Goal: Find contact information: Obtain details needed to contact an individual or organization

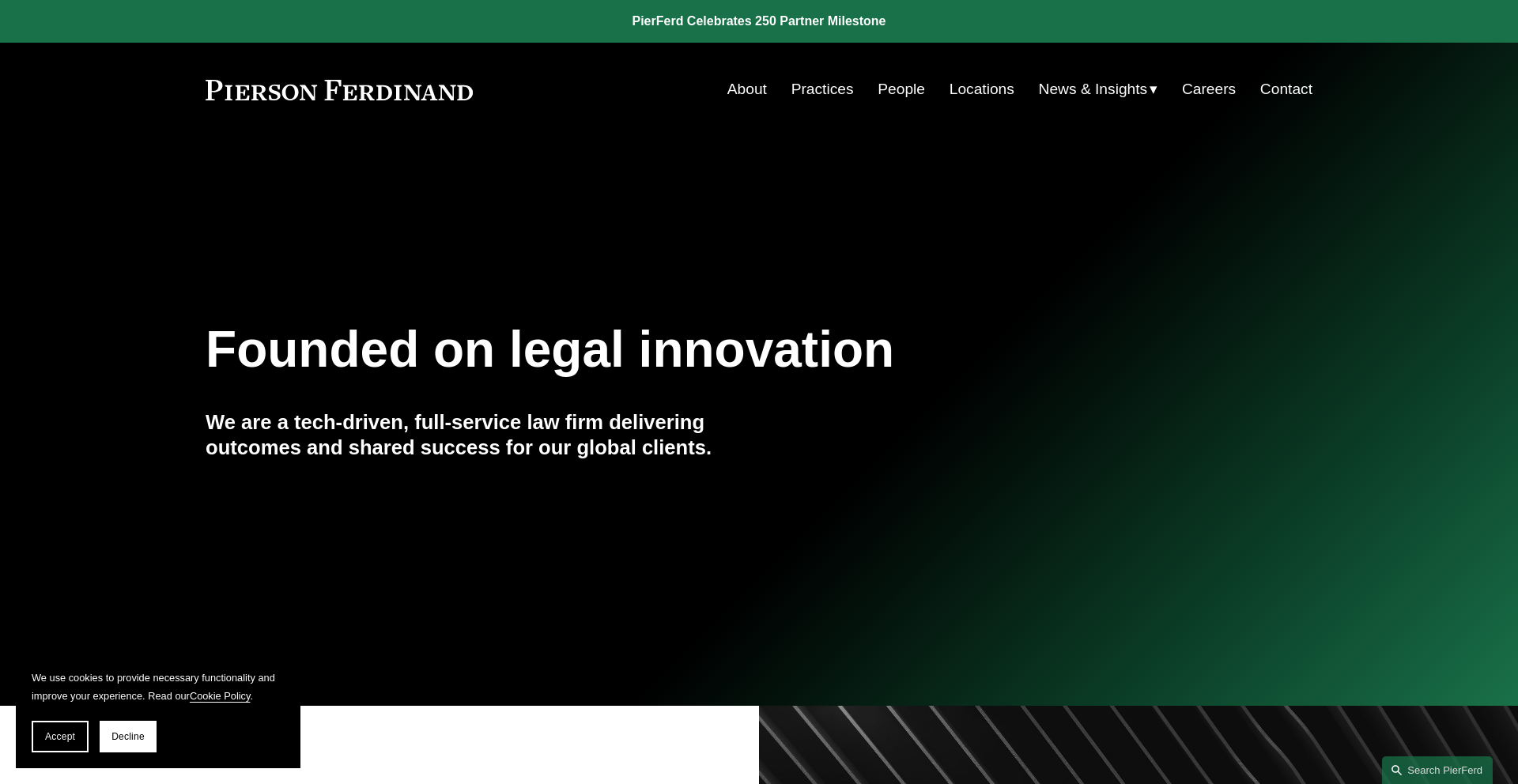
click at [748, 91] on link "About" at bounding box center [746, 89] width 40 height 30
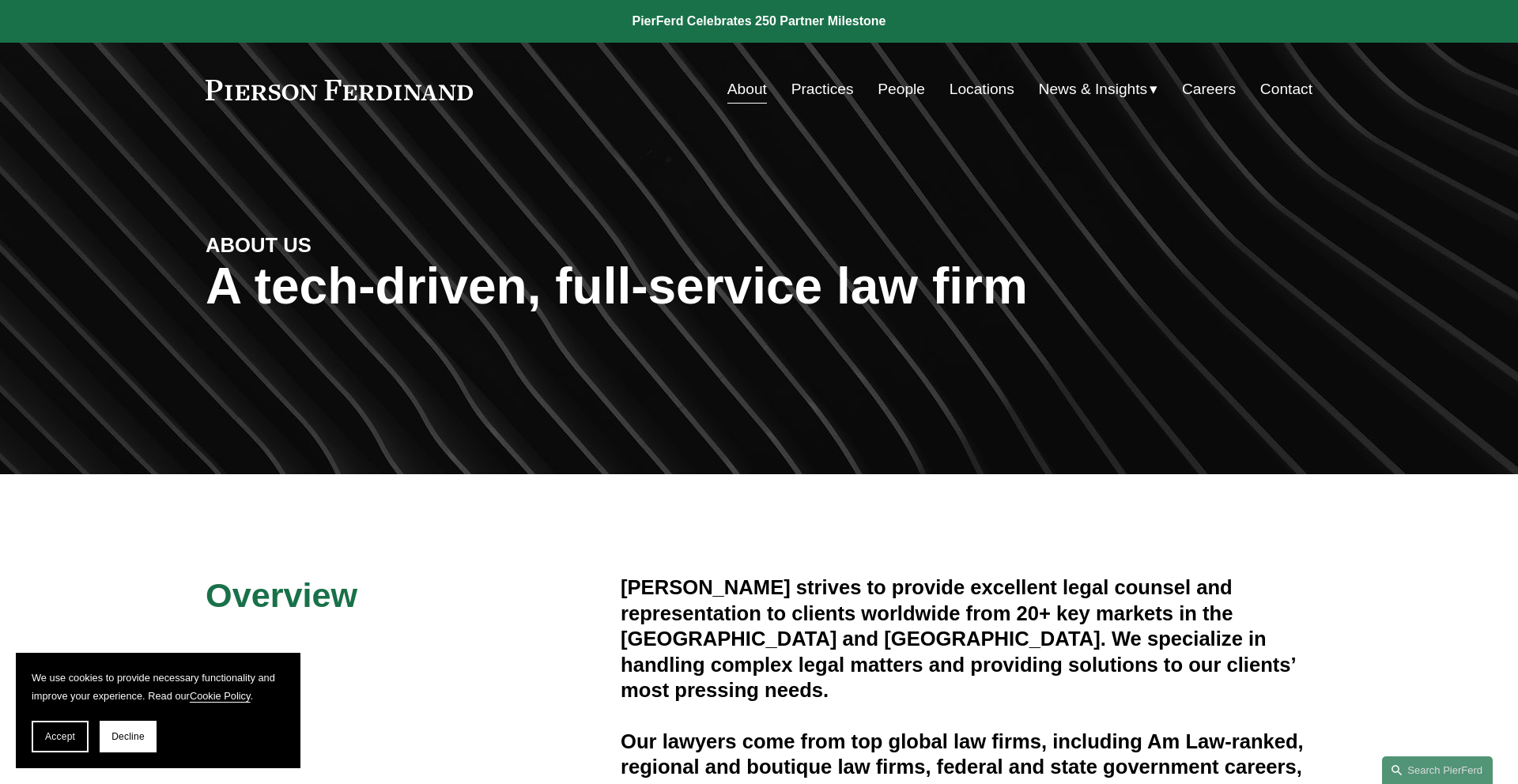
click at [1285, 84] on link "Contact" at bounding box center [1286, 89] width 52 height 30
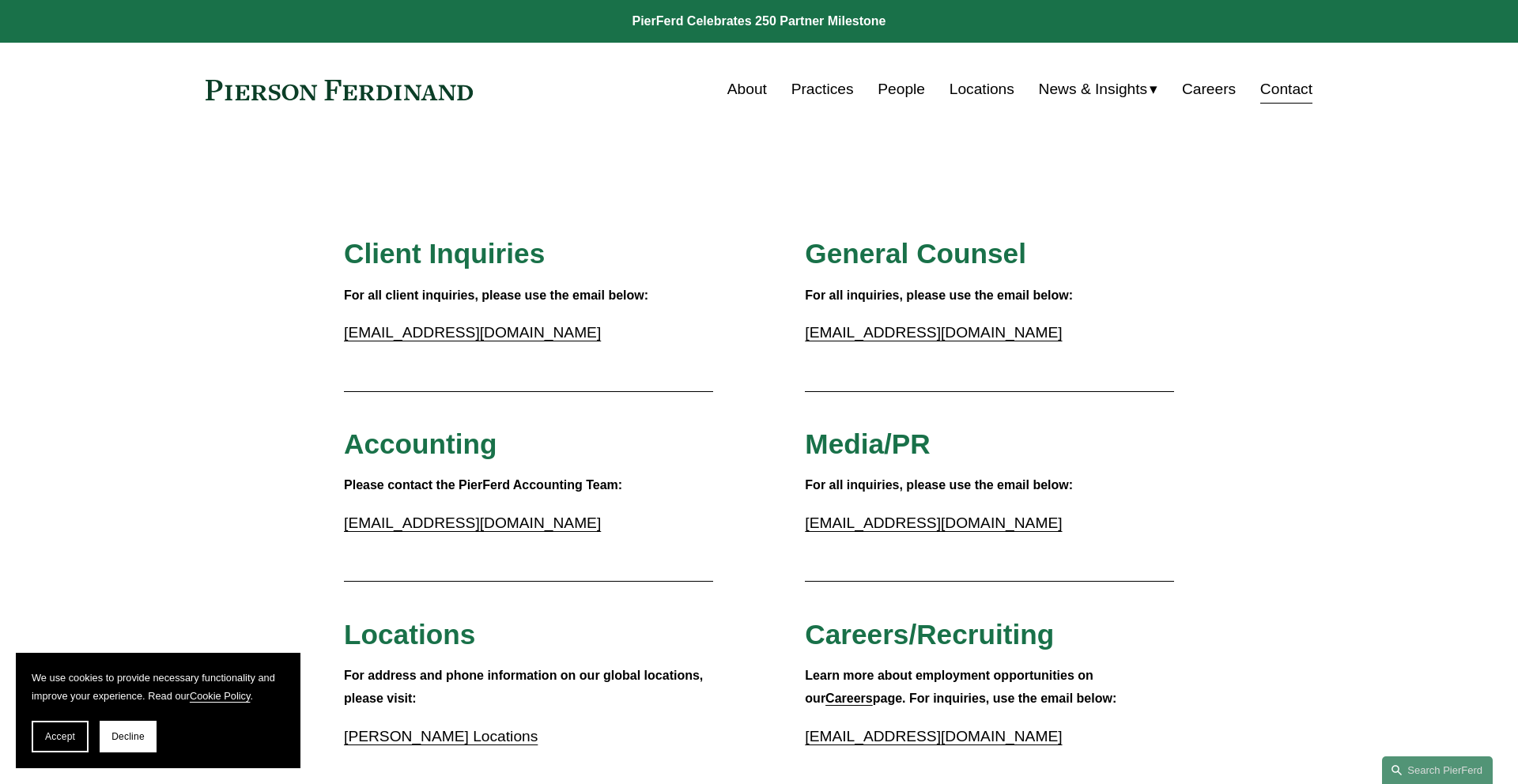
click at [898, 91] on link "People" at bounding box center [901, 89] width 47 height 30
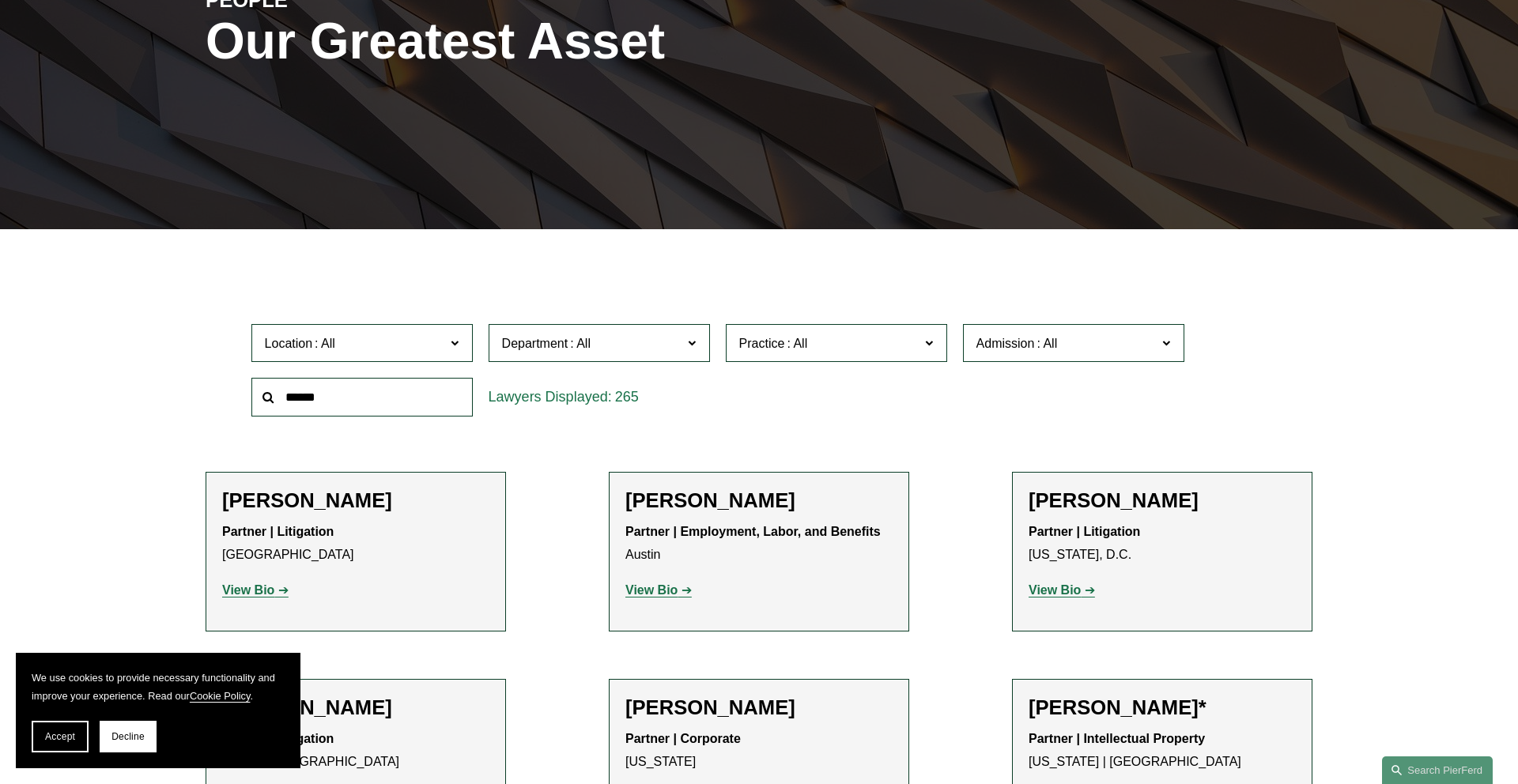
scroll to position [246, 0]
click at [370, 398] on input "text" at bounding box center [361, 396] width 221 height 39
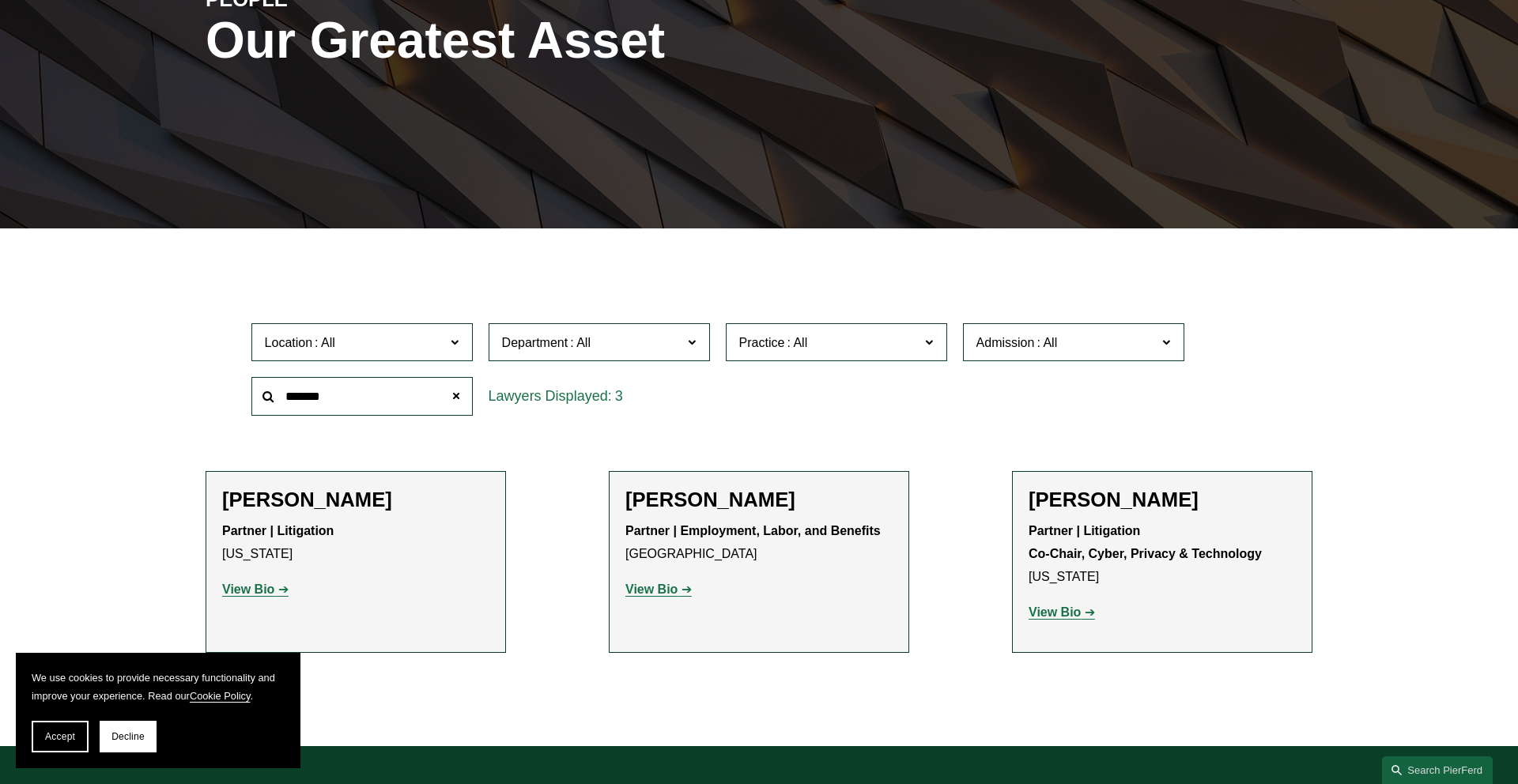
type input "*******"
click at [656, 591] on strong "View Bio" at bounding box center [651, 589] width 52 height 14
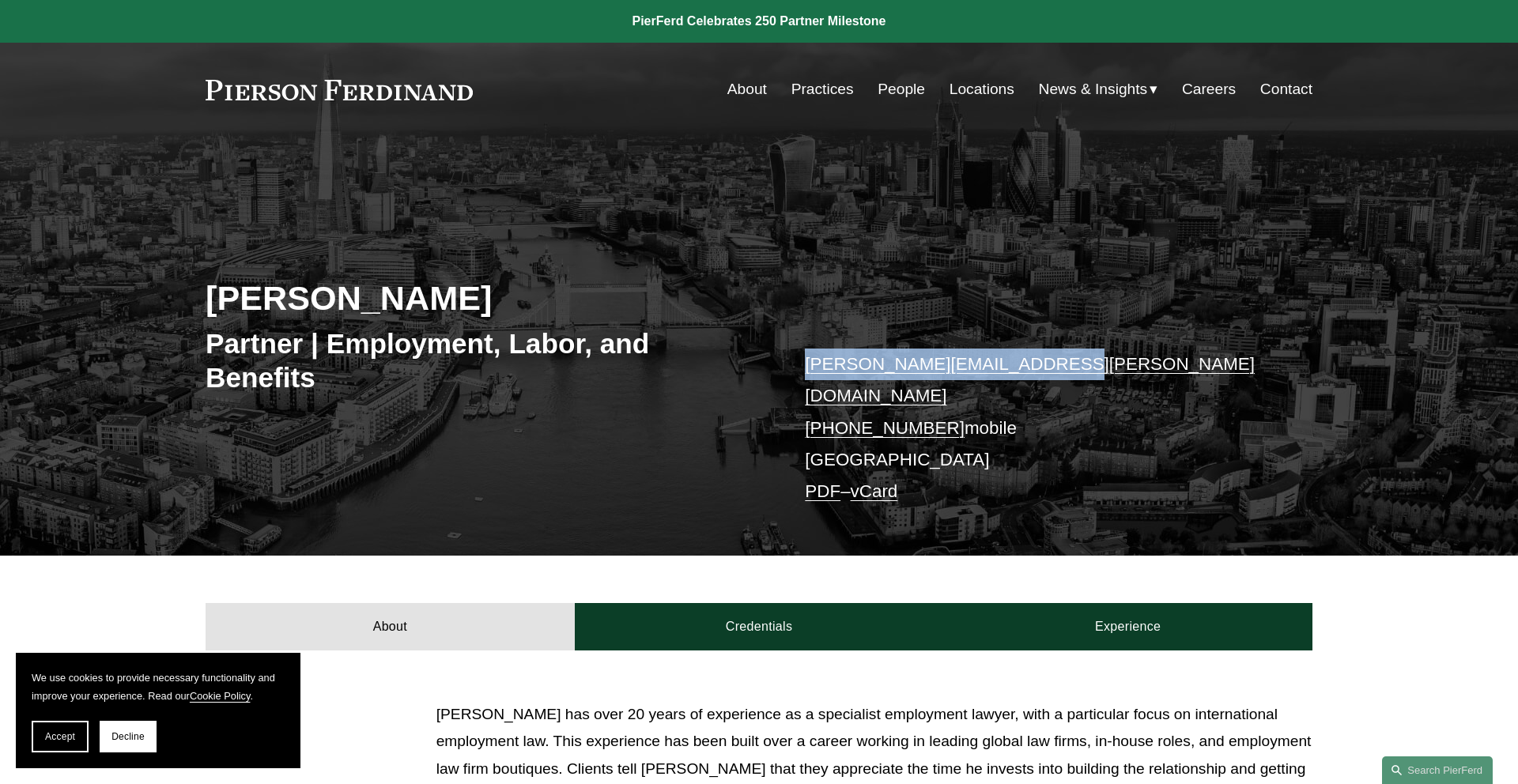
drag, startPoint x: 1056, startPoint y: 367, endPoint x: 805, endPoint y: 368, distance: 251.0
click at [805, 368] on p "richard.harvey@pierferd.com +44 79 0171 6652 mobile London PDF – vCard" at bounding box center [1034, 428] width 461 height 159
copy link "richard.harvey@pierferd.com"
